Goal: Task Accomplishment & Management: Use online tool/utility

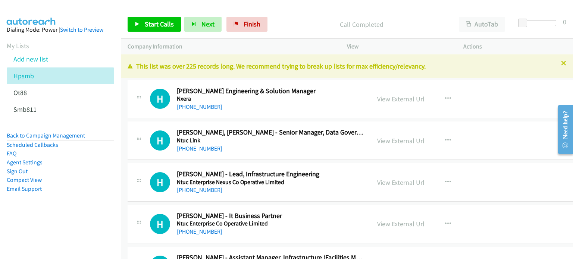
scroll to position [9785, 0]
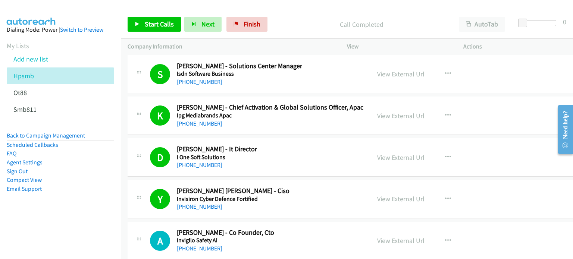
click at [51, 56] on li "Add new list" at bounding box center [67, 59] width 121 height 17
click at [34, 91] on li "Ot88" at bounding box center [67, 92] width 121 height 17
click at [32, 91] on icon at bounding box center [30, 93] width 5 height 5
click at [28, 91] on icon at bounding box center [30, 93] width 5 height 5
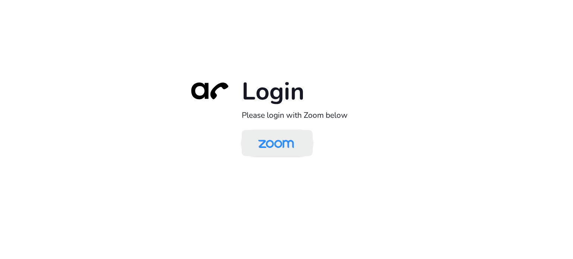
click at [291, 143] on img at bounding box center [275, 144] width 51 height 24
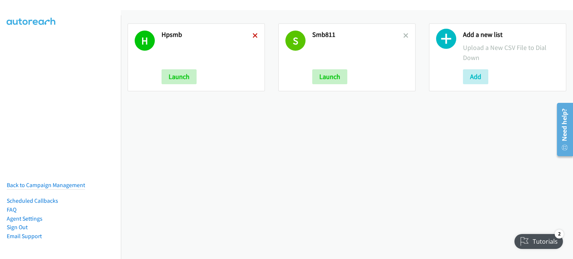
click at [254, 35] on icon at bounding box center [255, 36] width 5 height 5
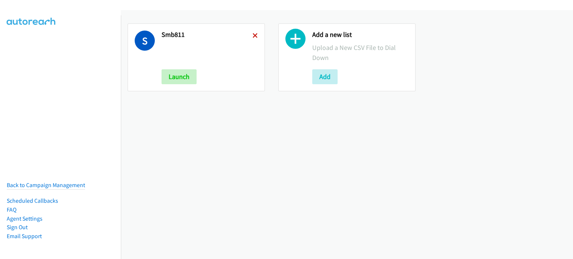
click at [255, 35] on icon at bounding box center [255, 36] width 5 height 5
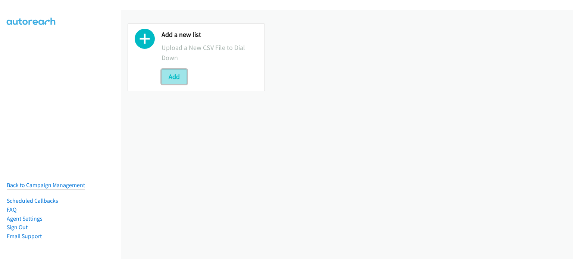
click at [181, 76] on button "Add" at bounding box center [174, 76] width 25 height 15
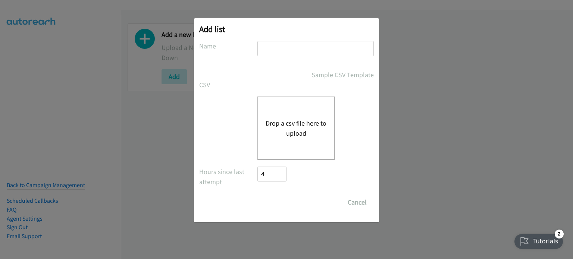
click at [309, 128] on button "Drop a csv file here to upload" at bounding box center [296, 128] width 61 height 20
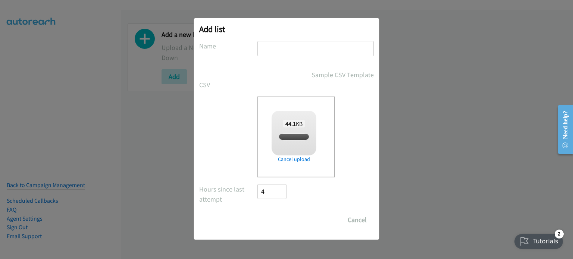
checkbox input "true"
click at [291, 46] on input "text" at bounding box center [315, 48] width 116 height 15
type input "OT 11"
click at [261, 222] on input "Save List" at bounding box center [276, 220] width 39 height 15
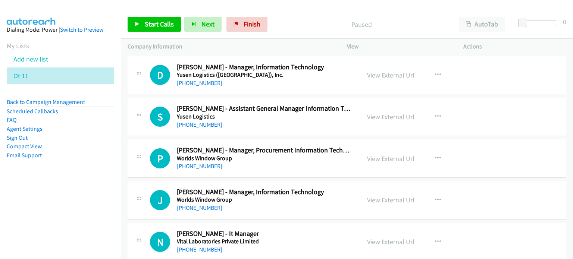
click at [381, 77] on link "View External Url" at bounding box center [390, 75] width 47 height 9
click at [40, 59] on link "Add new list" at bounding box center [30, 59] width 35 height 9
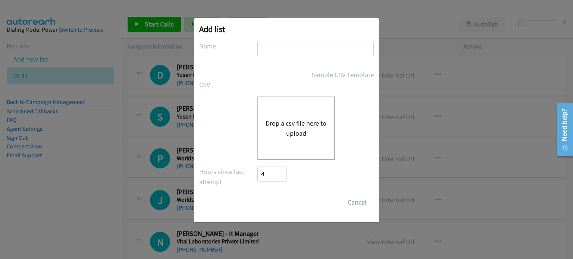
click at [300, 131] on button "Drop a csv file here to upload" at bounding box center [296, 128] width 61 height 20
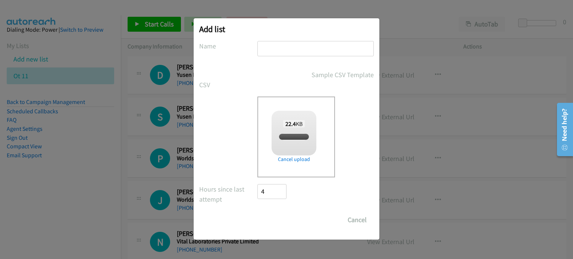
click at [274, 50] on input "text" at bounding box center [315, 48] width 116 height 15
checkbox input "true"
type input "2ot11"
click at [263, 220] on input "Save List" at bounding box center [276, 220] width 39 height 15
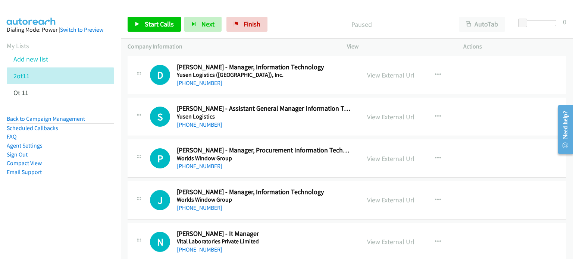
click at [389, 75] on link "View External Url" at bounding box center [390, 75] width 47 height 9
click at [380, 116] on link "View External Url" at bounding box center [390, 117] width 47 height 9
click at [402, 156] on link "View External Url" at bounding box center [390, 158] width 47 height 9
click at [380, 200] on link "View External Url" at bounding box center [390, 200] width 47 height 9
click at [386, 244] on link "View External Url" at bounding box center [390, 242] width 47 height 9
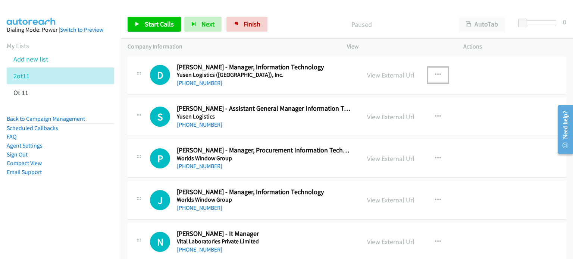
click at [435, 73] on icon "button" at bounding box center [438, 75] width 6 height 6
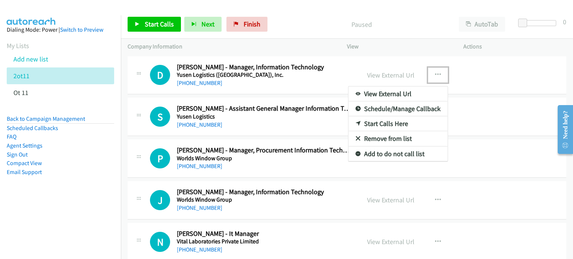
click at [389, 121] on link "Start Calls Here" at bounding box center [397, 123] width 99 height 15
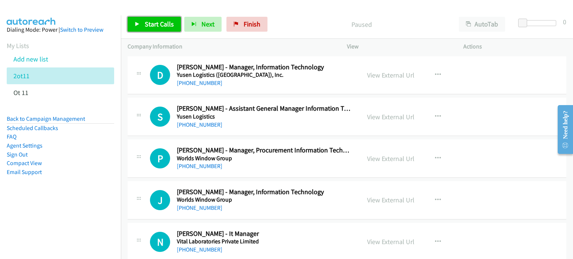
click at [140, 22] on link "Start Calls" at bounding box center [154, 24] width 53 height 15
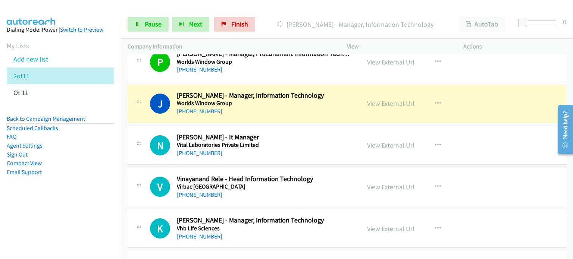
scroll to position [112, 0]
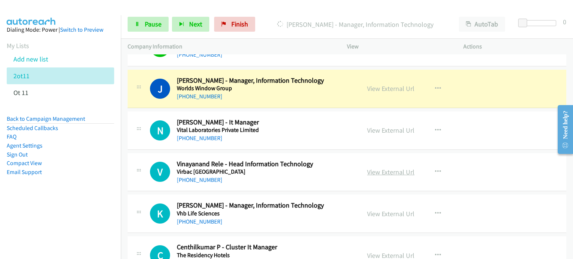
click at [391, 171] on link "View External Url" at bounding box center [390, 172] width 47 height 9
click at [387, 214] on link "View External Url" at bounding box center [390, 214] width 47 height 9
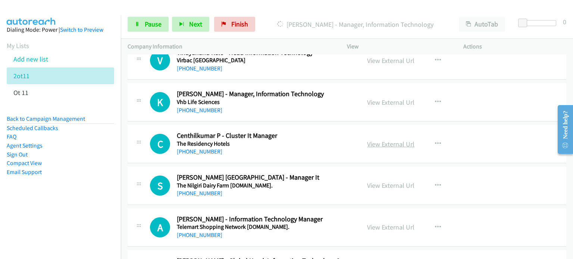
scroll to position [223, 0]
click at [379, 140] on link "View External Url" at bounding box center [390, 144] width 47 height 9
click at [383, 187] on link "View External Url" at bounding box center [390, 185] width 47 height 9
click at [371, 228] on link "View External Url" at bounding box center [390, 227] width 47 height 9
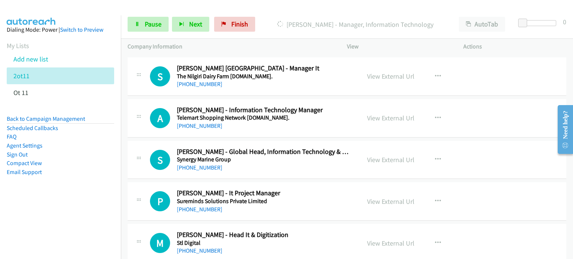
scroll to position [335, 0]
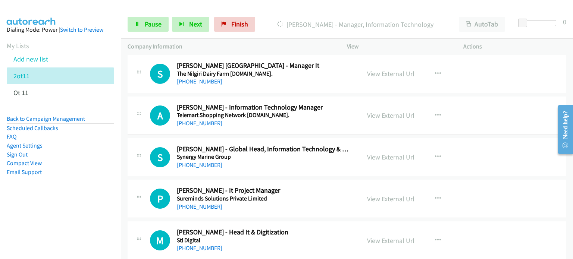
click at [383, 155] on link "View External Url" at bounding box center [390, 157] width 47 height 9
click at [382, 206] on div "View External Url View External Url Schedule/Manage Callback Start Calls Here R…" at bounding box center [421, 199] width 123 height 25
click at [378, 198] on link "View External Url" at bounding box center [390, 199] width 47 height 9
click at [369, 241] on link "View External Url" at bounding box center [390, 241] width 47 height 9
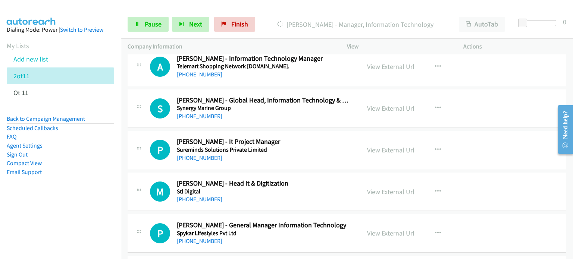
scroll to position [409, 0]
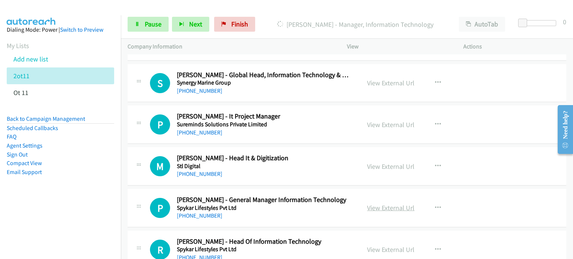
click at [391, 207] on link "View External Url" at bounding box center [390, 208] width 47 height 9
click at [367, 249] on link "View External Url" at bounding box center [390, 249] width 47 height 9
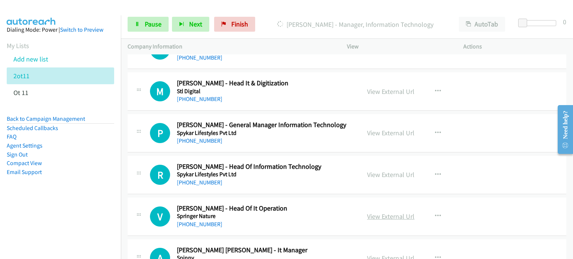
scroll to position [484, 0]
click at [404, 215] on link "View External Url" at bounding box center [390, 217] width 47 height 9
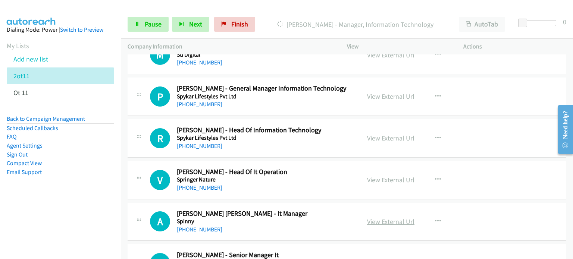
scroll to position [521, 0]
click at [369, 221] on link "View External Url" at bounding box center [390, 221] width 47 height 9
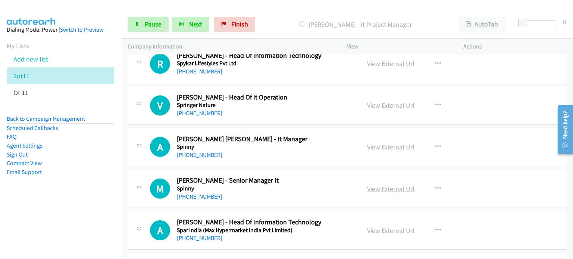
scroll to position [595, 0]
click at [392, 188] on link "View External Url" at bounding box center [390, 189] width 47 height 9
click at [381, 229] on link "View External Url" at bounding box center [390, 230] width 47 height 9
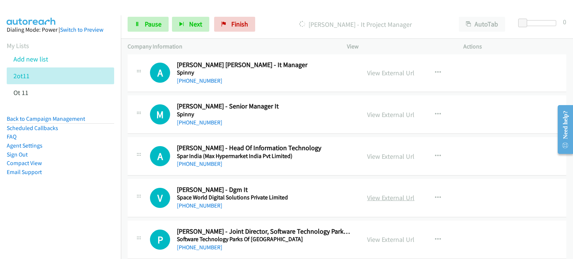
scroll to position [670, 0]
click at [381, 198] on link "View External Url" at bounding box center [390, 197] width 47 height 9
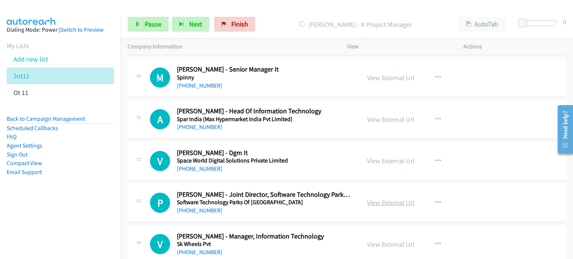
scroll to position [707, 0]
click at [377, 203] on link "View External Url" at bounding box center [390, 202] width 47 height 9
click at [370, 242] on link "View External Url" at bounding box center [390, 244] width 47 height 9
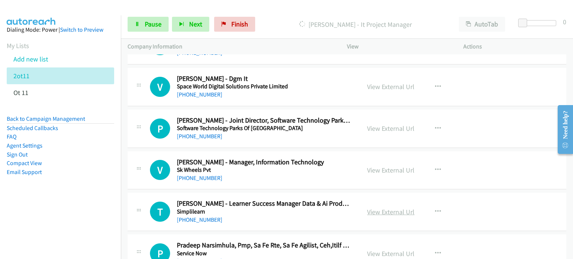
scroll to position [781, 0]
click at [385, 207] on link "View External Url" at bounding box center [390, 211] width 47 height 9
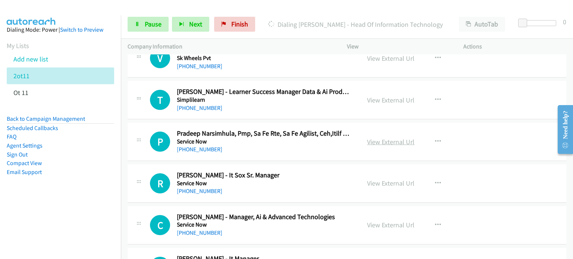
scroll to position [893, 0]
click at [388, 140] on link "View External Url" at bounding box center [390, 141] width 47 height 9
click at [380, 179] on link "View External Url" at bounding box center [390, 183] width 47 height 9
click at [396, 220] on link "View External Url" at bounding box center [390, 224] width 47 height 9
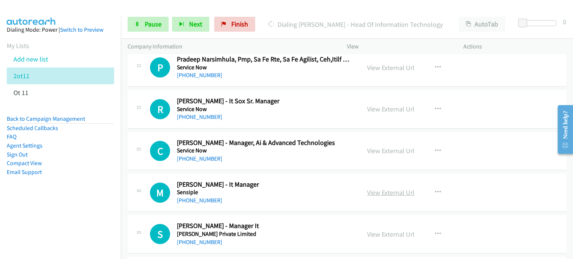
scroll to position [967, 0]
click at [372, 192] on link "View External Url" at bounding box center [390, 192] width 47 height 9
click at [389, 235] on link "View External Url" at bounding box center [390, 234] width 47 height 9
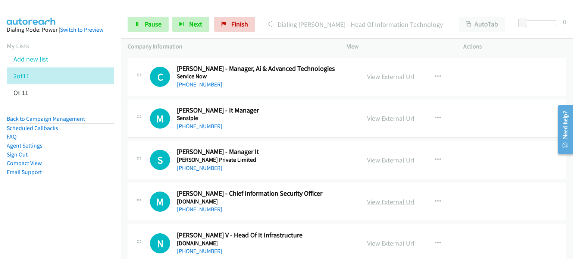
scroll to position [1042, 0]
click at [399, 199] on link "View External Url" at bounding box center [390, 201] width 47 height 9
click at [369, 239] on link "View External Url" at bounding box center [390, 243] width 47 height 9
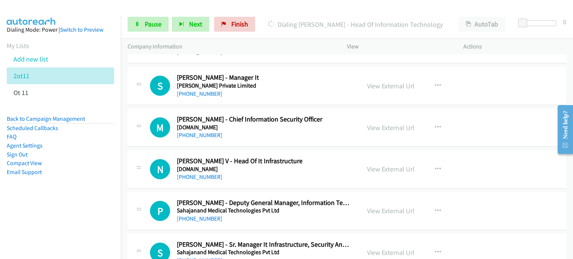
scroll to position [1116, 0]
click at [393, 208] on link "View External Url" at bounding box center [390, 210] width 47 height 9
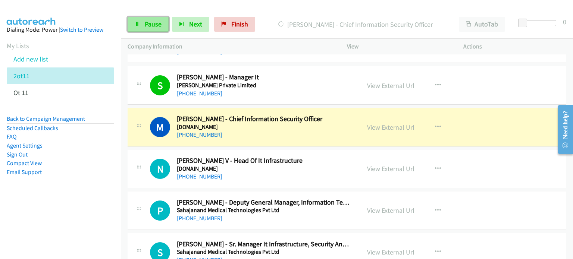
click at [146, 26] on span "Pause" at bounding box center [153, 24] width 17 height 9
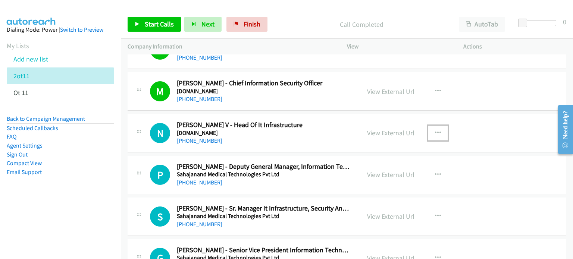
click at [435, 130] on icon "button" at bounding box center [438, 133] width 6 height 6
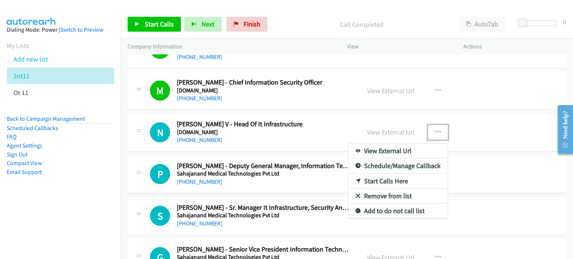
scroll to position [1153, 0]
click at [393, 179] on link "Start Calls Here" at bounding box center [397, 180] width 99 height 15
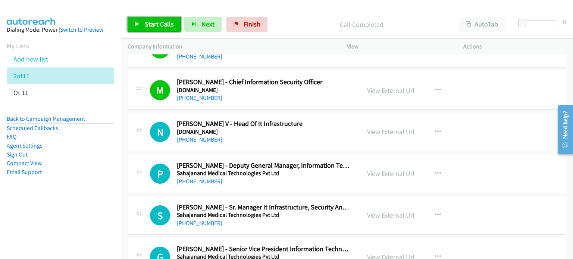
click at [159, 18] on link "Start Calls" at bounding box center [154, 24] width 53 height 15
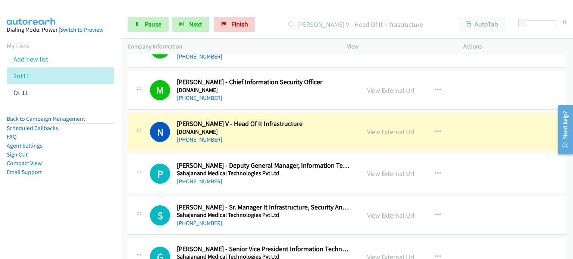
click at [376, 211] on link "View External Url" at bounding box center [390, 215] width 47 height 9
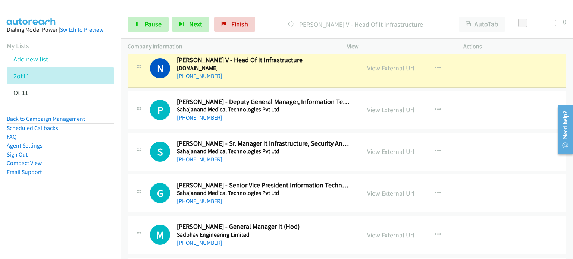
scroll to position [1227, 0]
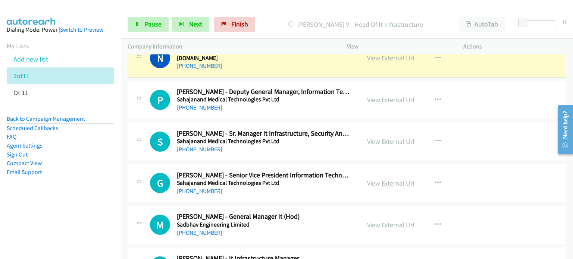
click at [387, 179] on link "View External Url" at bounding box center [390, 183] width 47 height 9
click at [377, 221] on link "View External Url" at bounding box center [390, 225] width 47 height 9
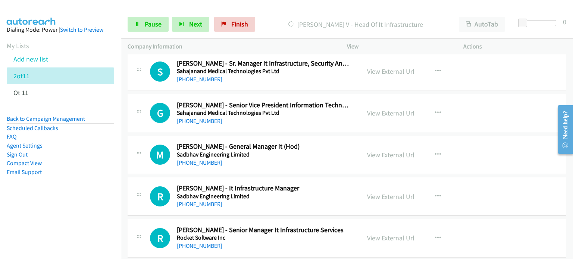
scroll to position [1301, 0]
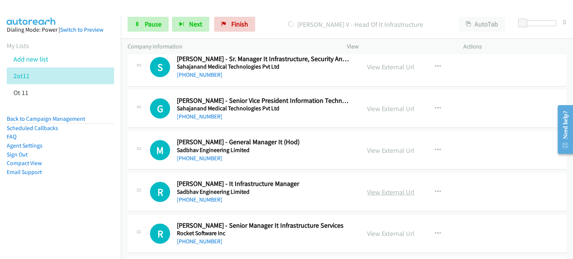
click at [398, 188] on link "View External Url" at bounding box center [390, 192] width 47 height 9
click at [376, 237] on div "View External Url View External Url Schedule/Manage Callback Start Calls Here R…" at bounding box center [421, 234] width 123 height 25
click at [376, 234] on link "View External Url" at bounding box center [390, 233] width 47 height 9
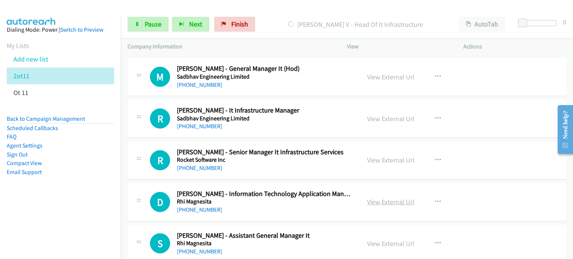
scroll to position [1375, 0]
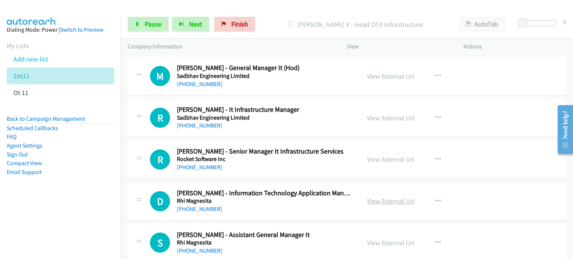
click at [382, 197] on link "View External Url" at bounding box center [390, 201] width 47 height 9
click at [377, 241] on link "View External Url" at bounding box center [390, 243] width 47 height 9
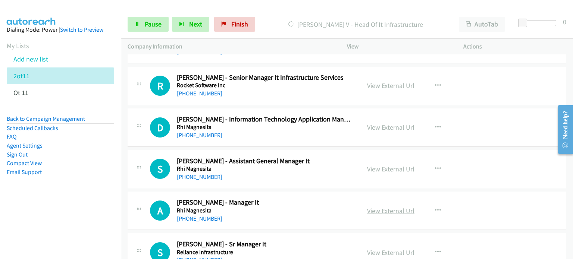
scroll to position [1450, 0]
click at [376, 206] on link "View External Url" at bounding box center [390, 210] width 47 height 9
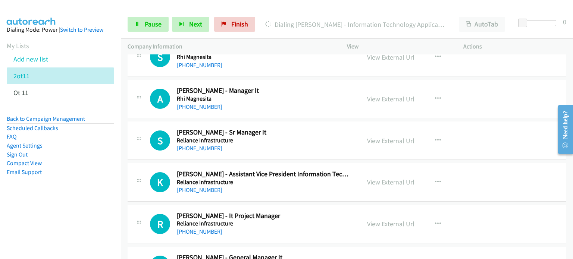
scroll to position [1562, 0]
click at [372, 136] on link "View External Url" at bounding box center [390, 140] width 47 height 9
click at [400, 178] on link "View External Url" at bounding box center [390, 182] width 47 height 9
click at [393, 220] on link "View External Url" at bounding box center [390, 223] width 47 height 9
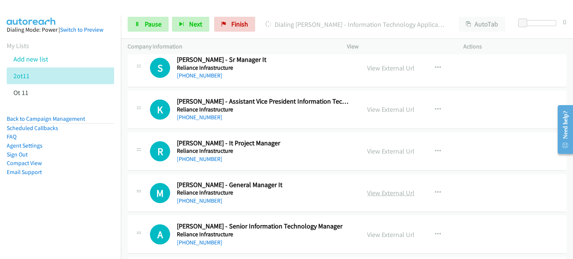
scroll to position [1634, 0]
click at [381, 189] on link "View External Url" at bounding box center [390, 192] width 47 height 9
click at [372, 232] on link "View External Url" at bounding box center [390, 234] width 47 height 9
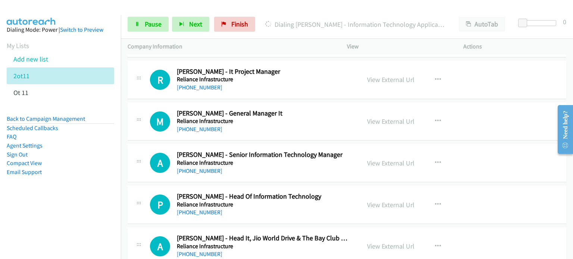
scroll to position [1706, 0]
click at [370, 200] on div "View External Url" at bounding box center [390, 205] width 47 height 10
click at [371, 200] on link "View External Url" at bounding box center [390, 204] width 47 height 9
click at [376, 243] on link "View External Url" at bounding box center [390, 246] width 47 height 9
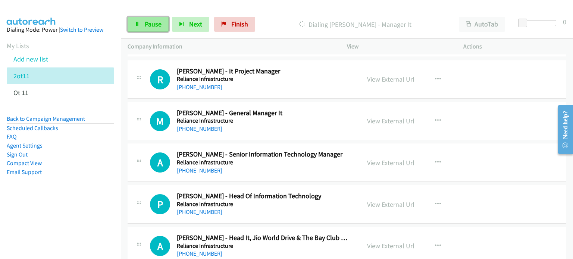
click at [151, 24] on span "Pause" at bounding box center [153, 24] width 17 height 9
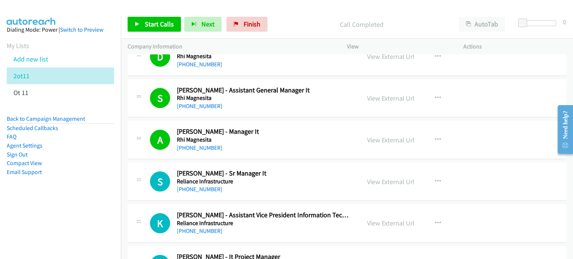
scroll to position [1520, 0]
click at [430, 176] on button "button" at bounding box center [438, 182] width 20 height 15
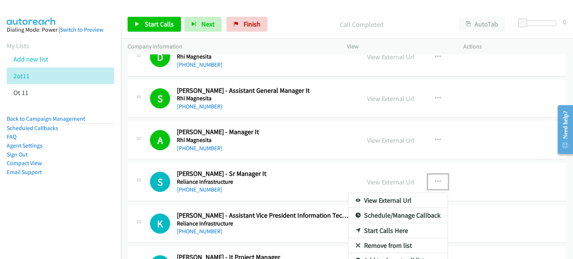
click at [375, 226] on link "Start Calls Here" at bounding box center [397, 230] width 99 height 15
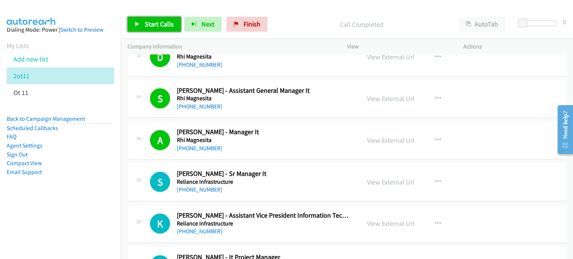
click at [151, 29] on link "Start Calls" at bounding box center [154, 24] width 53 height 15
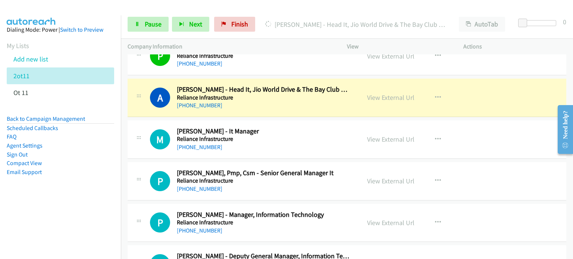
scroll to position [1855, 0]
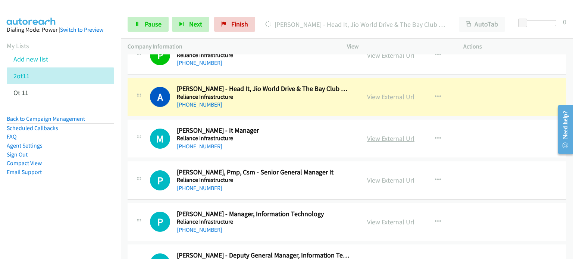
click at [383, 134] on link "View External Url" at bounding box center [390, 138] width 47 height 9
click at [386, 177] on link "View External Url" at bounding box center [390, 180] width 47 height 9
click at [371, 218] on link "View External Url" at bounding box center [390, 222] width 47 height 9
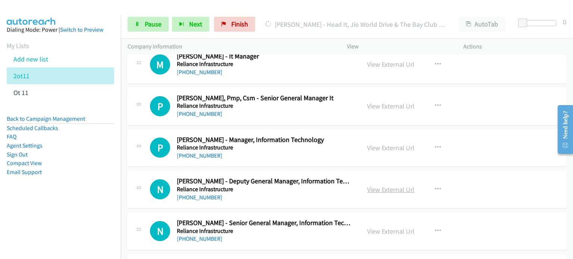
scroll to position [1929, 0]
click at [387, 187] on link "View External Url" at bounding box center [390, 189] width 47 height 9
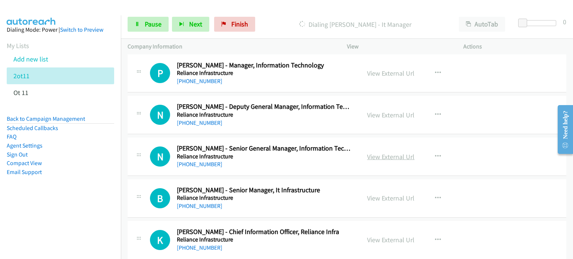
scroll to position [2004, 0]
click at [389, 153] on link "View External Url" at bounding box center [390, 157] width 47 height 9
click at [379, 195] on link "View External Url" at bounding box center [390, 198] width 47 height 9
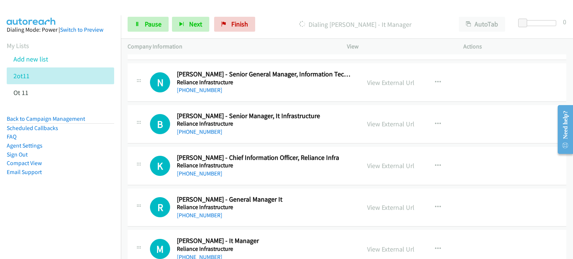
scroll to position [2079, 0]
click at [369, 163] on link "View External Url" at bounding box center [390, 165] width 47 height 9
click at [375, 203] on link "View External Url" at bounding box center [390, 207] width 47 height 9
click at [379, 245] on link "View External Url" at bounding box center [390, 249] width 47 height 9
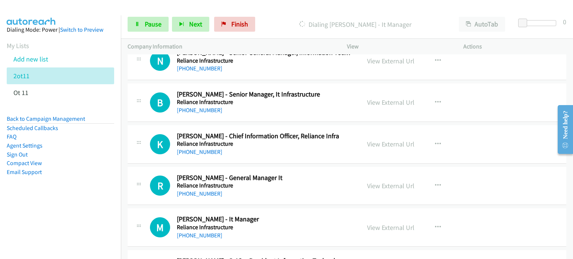
scroll to position [2186, 0]
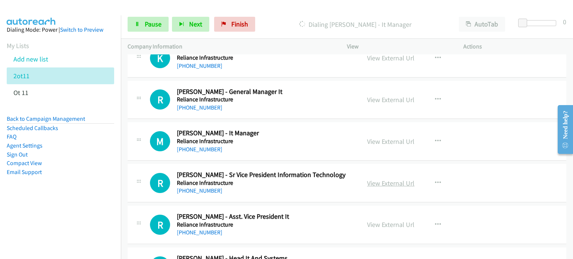
click at [386, 179] on link "View External Url" at bounding box center [390, 183] width 47 height 9
click at [370, 221] on link "View External Url" at bounding box center [390, 224] width 47 height 9
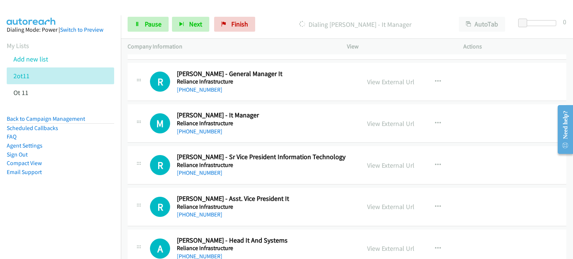
scroll to position [2298, 0]
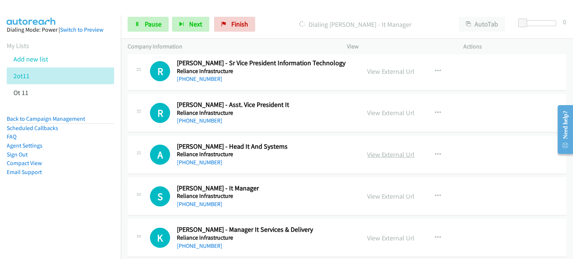
click at [377, 150] on link "View External Url" at bounding box center [390, 154] width 47 height 9
click at [370, 192] on link "View External Url" at bounding box center [390, 196] width 47 height 9
click at [140, 23] on link "Pause" at bounding box center [148, 24] width 41 height 15
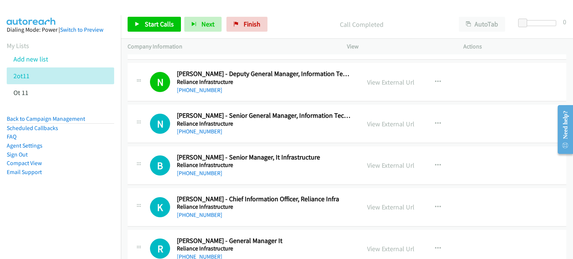
scroll to position [2037, 0]
click at [435, 121] on icon "button" at bounding box center [438, 124] width 6 height 6
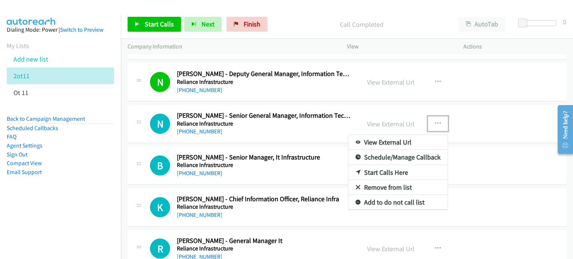
click at [397, 167] on link "Start Calls Here" at bounding box center [397, 172] width 99 height 15
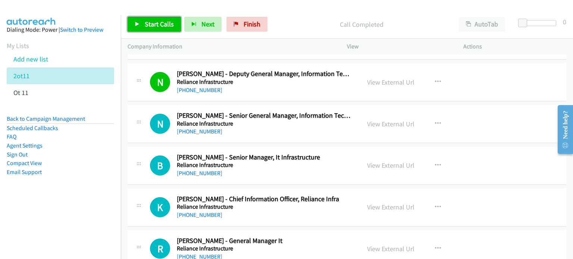
click at [164, 28] on span "Start Calls" at bounding box center [159, 24] width 29 height 9
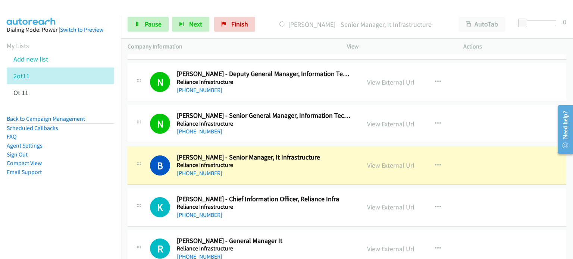
click at [147, 34] on div "Start Calls Pause Next Finish [PERSON_NAME] - Senior Manager, It Infrastructure…" at bounding box center [347, 24] width 452 height 29
click at [147, 32] on div "Start Calls Pause Next Finish [PERSON_NAME] - Senior Manager, It Infrastructure…" at bounding box center [347, 24] width 452 height 29
click at [149, 26] on span "Pause" at bounding box center [153, 24] width 17 height 9
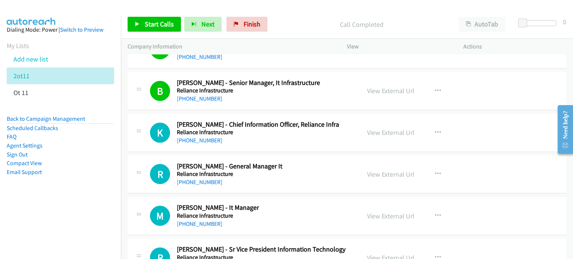
scroll to position [2111, 0]
click at [435, 130] on icon "button" at bounding box center [438, 133] width 6 height 6
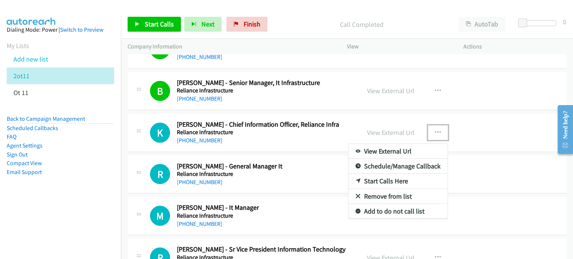
click at [379, 178] on link "Start Calls Here" at bounding box center [397, 181] width 99 height 15
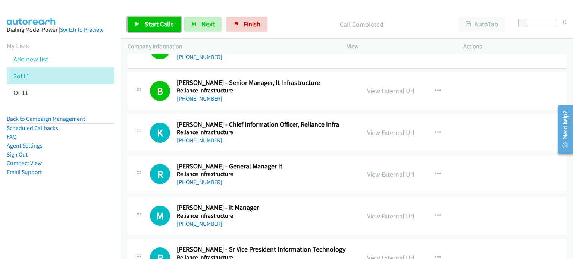
click at [155, 22] on span "Start Calls" at bounding box center [159, 24] width 29 height 9
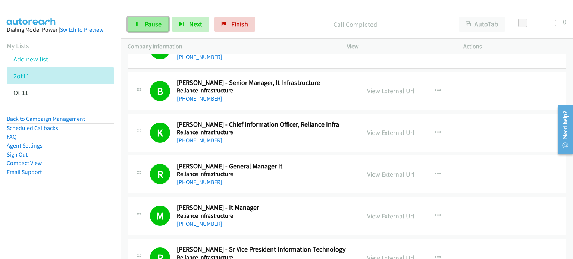
click at [151, 25] on span "Pause" at bounding box center [153, 24] width 17 height 9
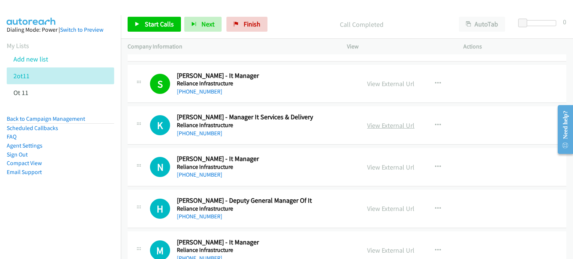
scroll to position [2410, 0]
click at [387, 122] on link "View External Url" at bounding box center [390, 126] width 47 height 9
click at [376, 167] on div "View External Url" at bounding box center [390, 168] width 47 height 10
click at [375, 164] on link "View External Url" at bounding box center [390, 167] width 47 height 9
click at [379, 206] on link "View External Url" at bounding box center [390, 209] width 47 height 9
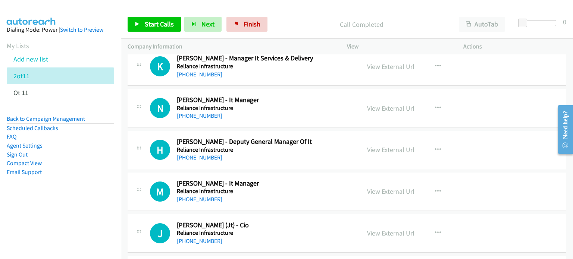
scroll to position [2484, 0]
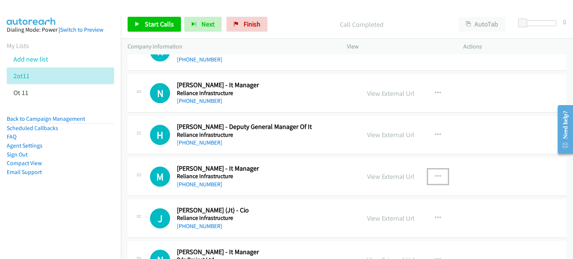
click at [438, 173] on button "button" at bounding box center [438, 176] width 20 height 15
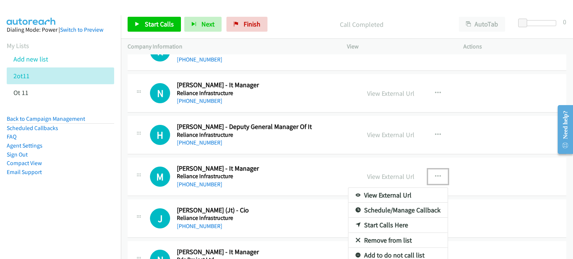
click at [397, 236] on link "Remove from list" at bounding box center [397, 240] width 99 height 15
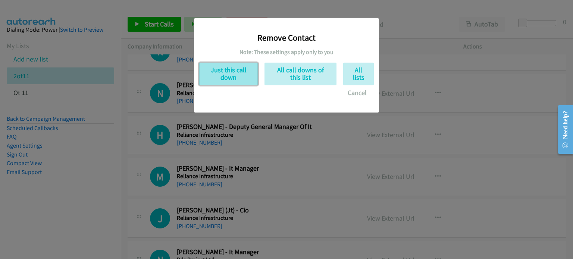
click at [226, 78] on button "Just this call down" at bounding box center [228, 74] width 59 height 23
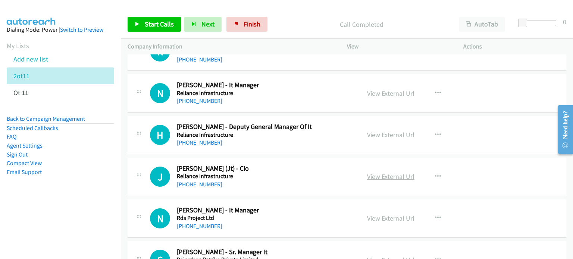
click at [396, 173] on link "View External Url" at bounding box center [390, 176] width 47 height 9
click at [386, 214] on link "View External Url" at bounding box center [390, 218] width 47 height 9
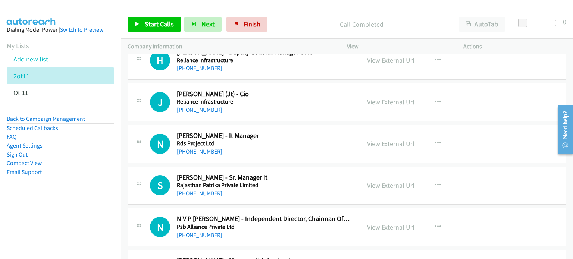
scroll to position [2559, 0]
click at [380, 223] on link "View External Url" at bounding box center [390, 227] width 47 height 9
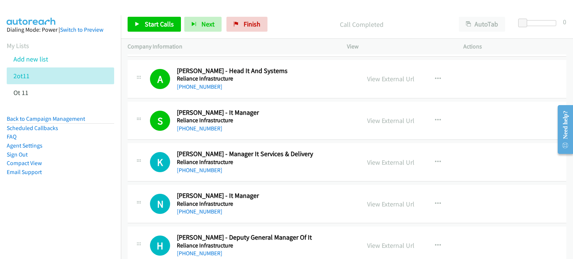
scroll to position [2373, 0]
click at [435, 160] on icon "button" at bounding box center [438, 163] width 6 height 6
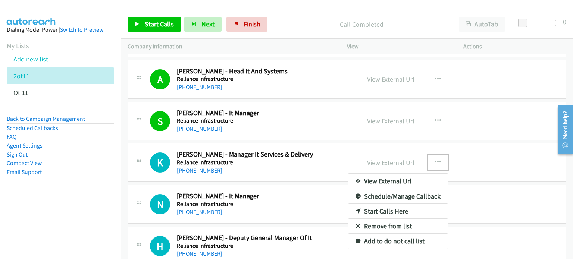
click at [380, 209] on link "Start Calls Here" at bounding box center [397, 211] width 99 height 15
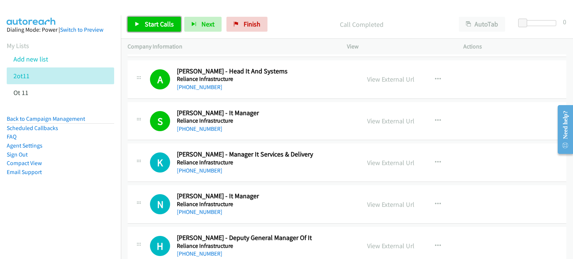
click at [154, 25] on span "Start Calls" at bounding box center [159, 24] width 29 height 9
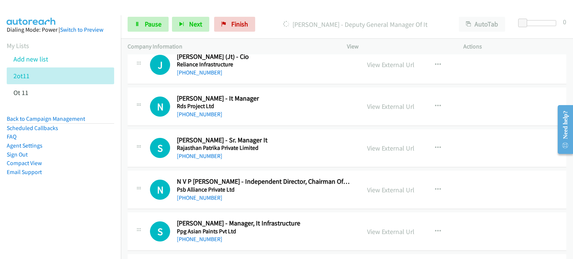
scroll to position [2597, 0]
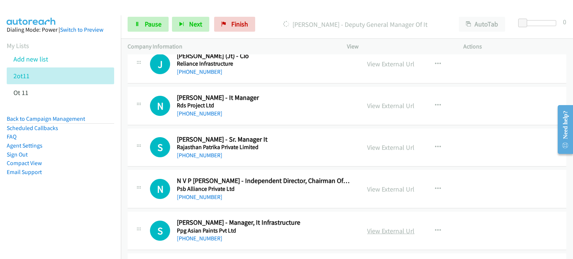
click at [376, 227] on link "View External Url" at bounding box center [390, 231] width 47 height 9
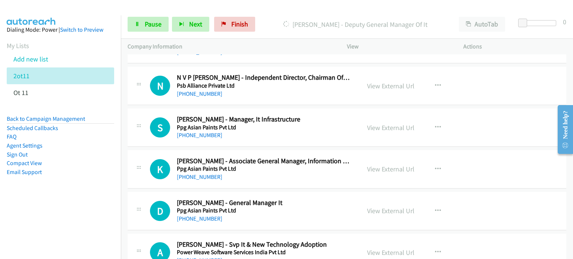
scroll to position [2701, 0]
click at [385, 165] on link "View External Url" at bounding box center [390, 169] width 47 height 9
click at [378, 206] on link "View External Url" at bounding box center [390, 210] width 47 height 9
click at [382, 248] on link "View External Url" at bounding box center [390, 252] width 47 height 9
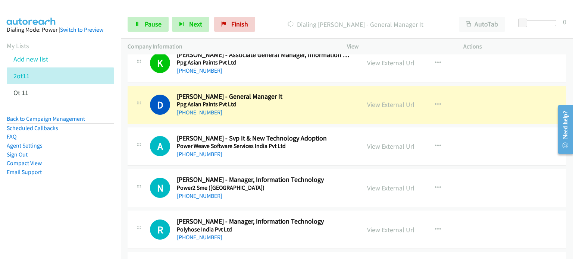
scroll to position [2807, 0]
click at [386, 184] on link "View External Url" at bounding box center [390, 188] width 47 height 9
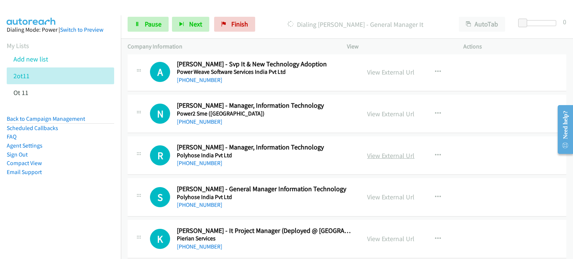
scroll to position [2881, 0]
click at [391, 151] on link "View External Url" at bounding box center [390, 155] width 47 height 9
click at [370, 192] on link "View External Url" at bounding box center [390, 196] width 47 height 9
click at [371, 234] on link "View External Url" at bounding box center [390, 238] width 47 height 9
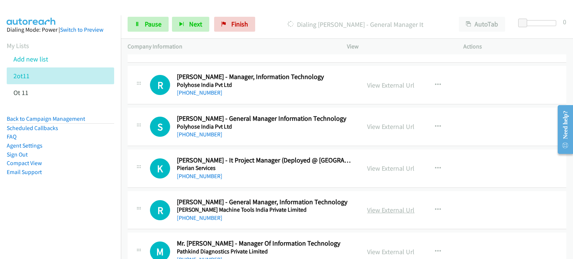
scroll to position [2951, 0]
click at [382, 206] on link "View External Url" at bounding box center [390, 210] width 47 height 9
click at [384, 248] on link "View External Url" at bounding box center [390, 252] width 47 height 9
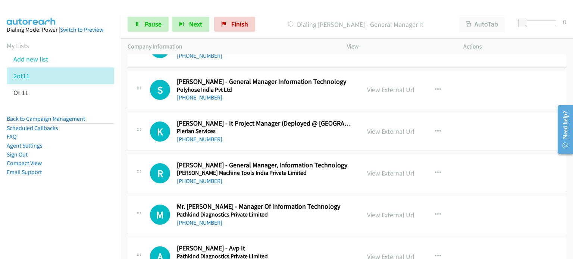
scroll to position [2989, 0]
click at [378, 252] on link "View External Url" at bounding box center [390, 256] width 47 height 9
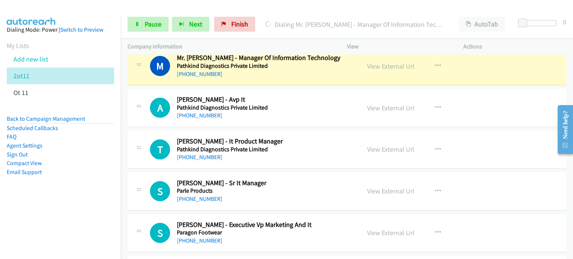
scroll to position [3138, 0]
click at [377, 145] on link "View External Url" at bounding box center [390, 149] width 47 height 9
click at [381, 187] on link "View External Url" at bounding box center [390, 191] width 47 height 9
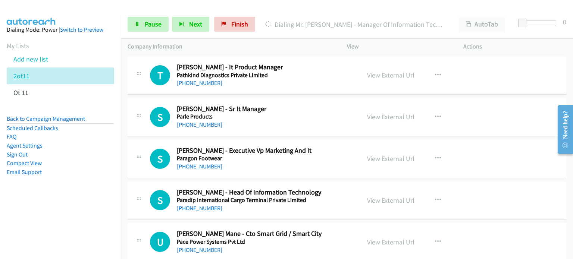
scroll to position [3212, 0]
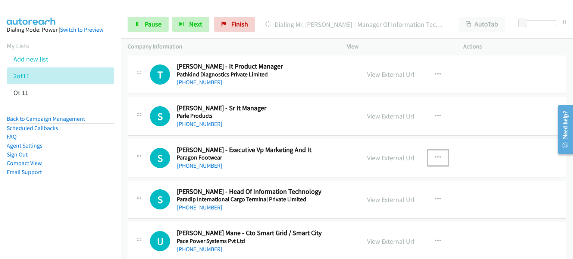
click at [435, 155] on icon "button" at bounding box center [438, 158] width 6 height 6
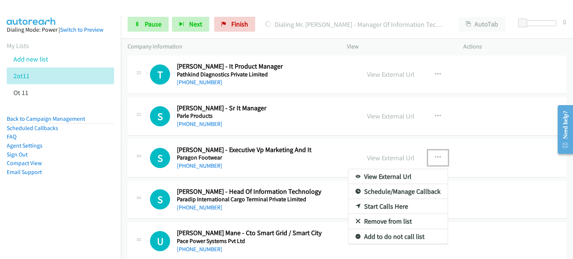
click at [385, 218] on link "Remove from list" at bounding box center [397, 221] width 99 height 15
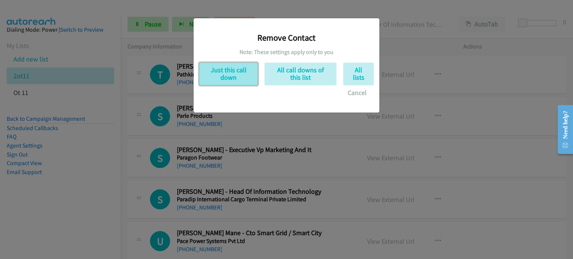
click at [243, 82] on button "Just this call down" at bounding box center [228, 74] width 59 height 23
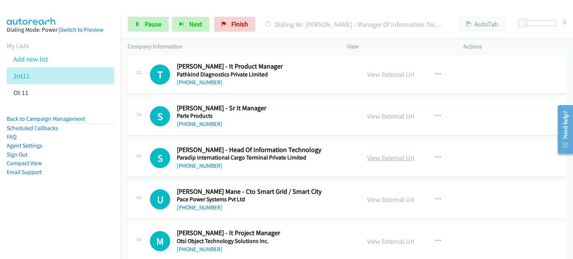
click at [398, 154] on link "View External Url" at bounding box center [390, 158] width 47 height 9
click at [435, 197] on icon "button" at bounding box center [438, 200] width 6 height 6
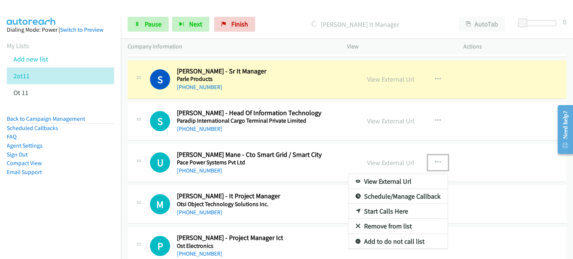
scroll to position [3250, 0]
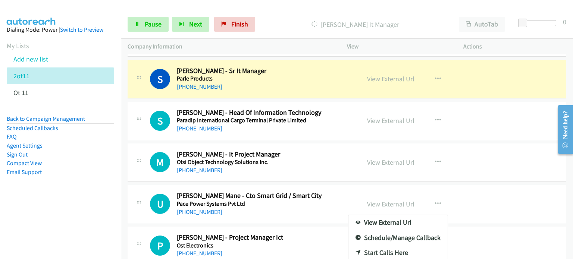
click at [395, 155] on div at bounding box center [286, 129] width 573 height 259
click at [395, 158] on link "View External Url" at bounding box center [390, 162] width 47 height 9
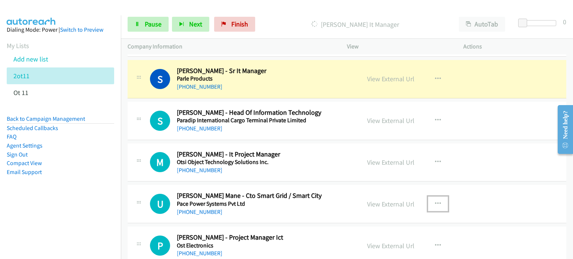
click at [438, 197] on button "button" at bounding box center [438, 204] width 20 height 15
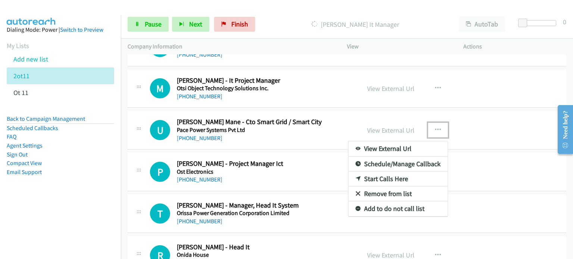
scroll to position [3324, 0]
click at [386, 186] on link "Remove from list" at bounding box center [397, 193] width 99 height 15
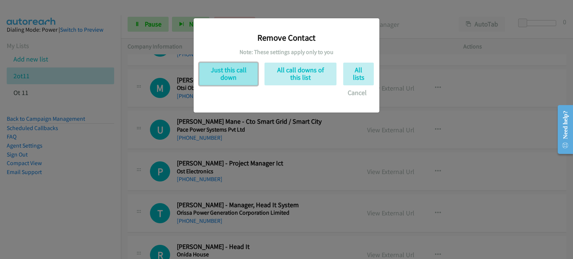
click at [225, 75] on button "Just this call down" at bounding box center [228, 74] width 59 height 23
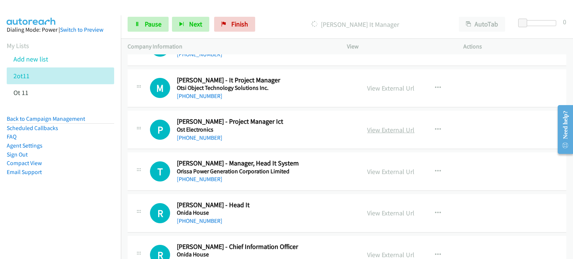
click at [384, 126] on link "View External Url" at bounding box center [390, 130] width 47 height 9
click at [375, 168] on link "View External Url" at bounding box center [390, 171] width 47 height 9
click at [380, 209] on link "View External Url" at bounding box center [390, 213] width 47 height 9
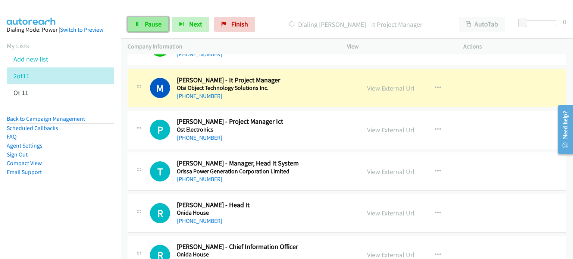
click at [148, 28] on link "Pause" at bounding box center [148, 24] width 41 height 15
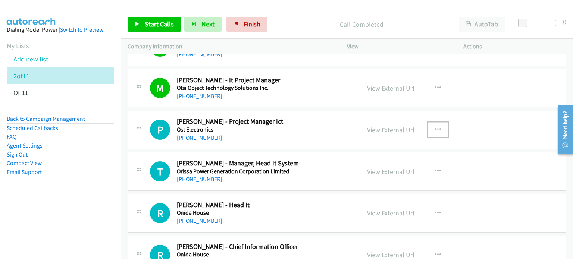
click at [435, 127] on icon "button" at bounding box center [438, 130] width 6 height 6
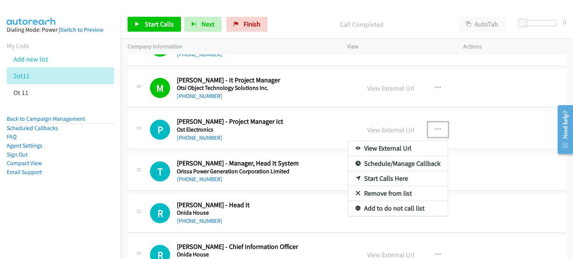
click at [400, 171] on link "Start Calls Here" at bounding box center [397, 178] width 99 height 15
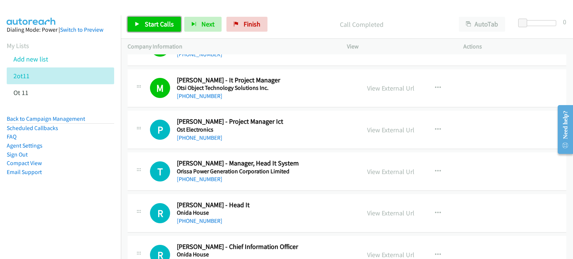
click at [151, 28] on link "Start Calls" at bounding box center [154, 24] width 53 height 15
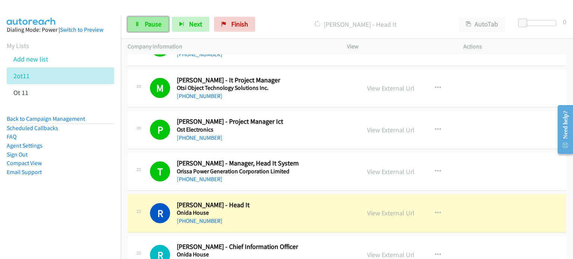
click at [158, 26] on span "Pause" at bounding box center [153, 24] width 17 height 9
